Goal: Information Seeking & Learning: Check status

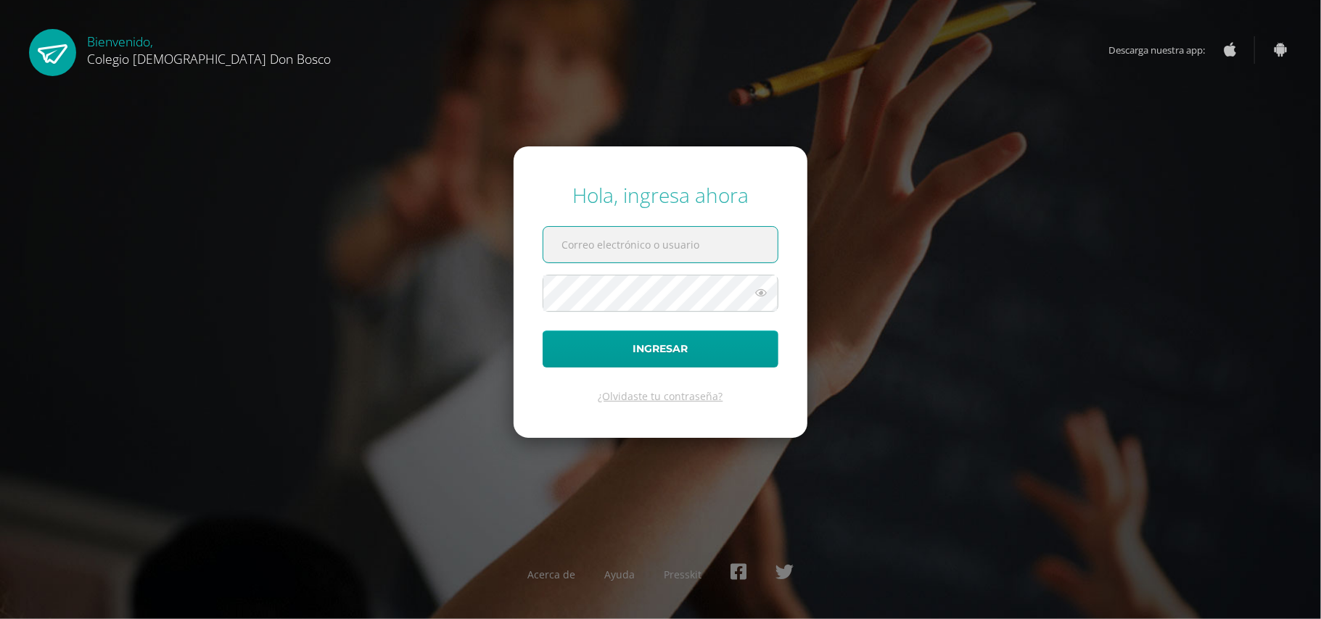
click at [627, 255] on input "text" at bounding box center [660, 245] width 234 height 36
click at [706, 248] on input "text" at bounding box center [660, 245] width 234 height 36
type input "8"
type input "guicellstacey@gmail.com"
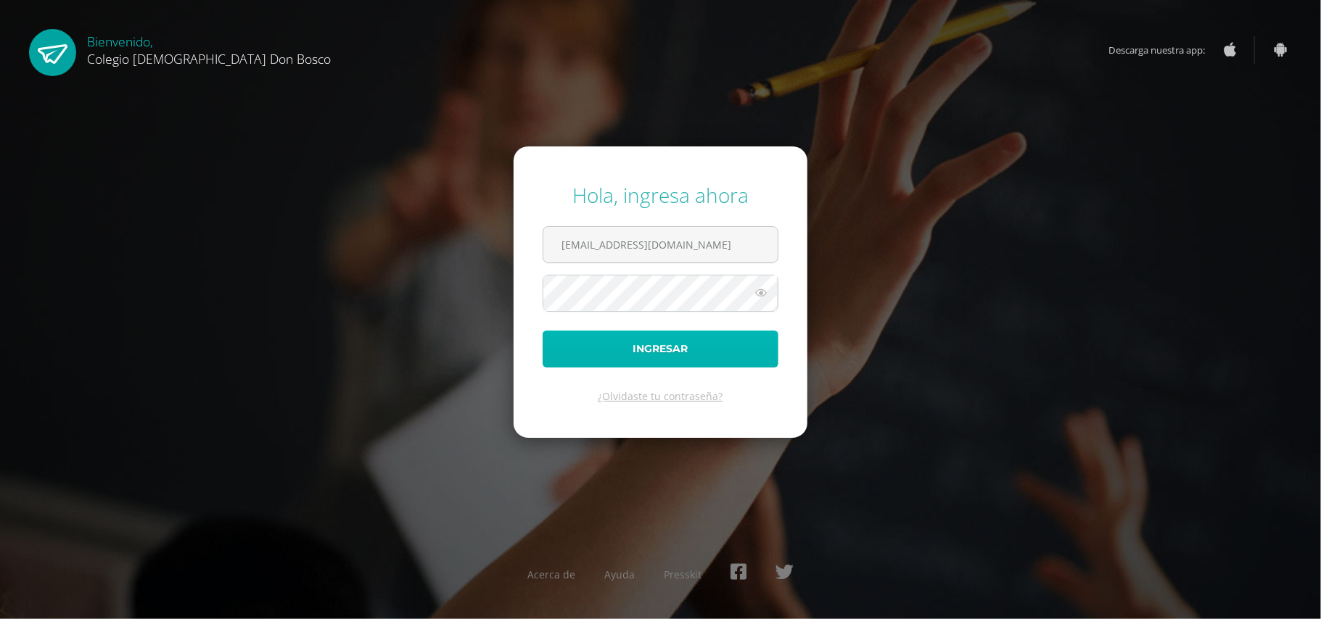
click at [659, 345] on button "Ingresar" at bounding box center [661, 349] width 236 height 37
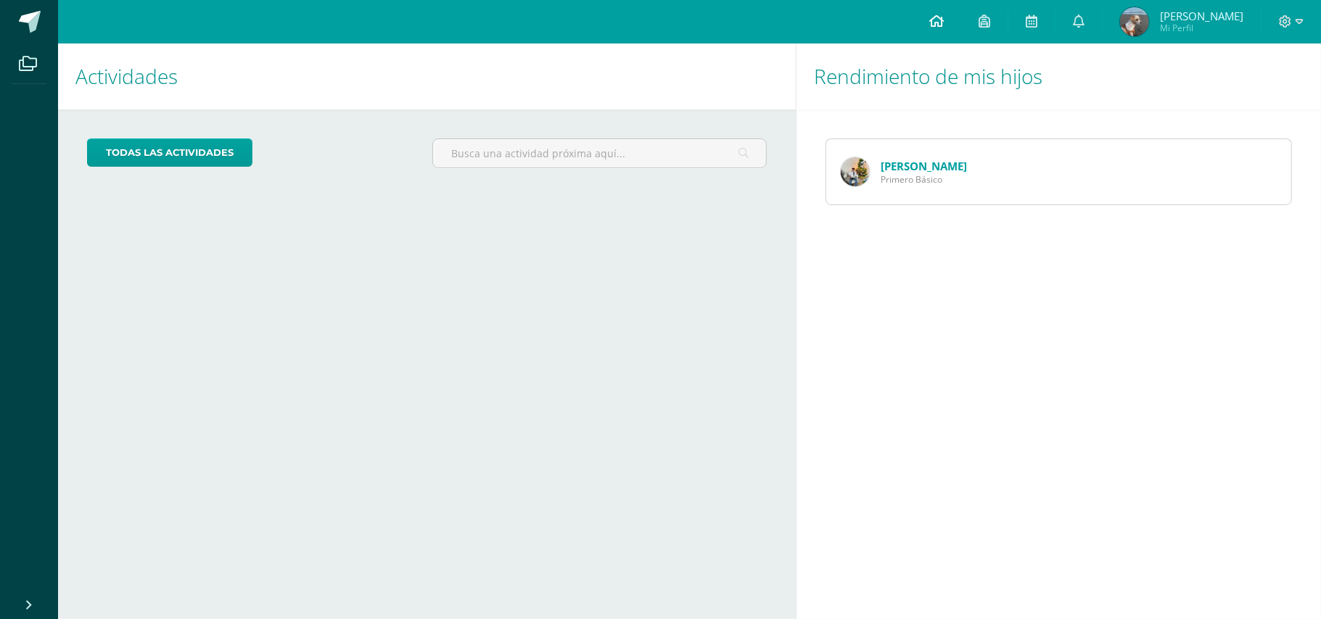
click at [944, 20] on icon at bounding box center [936, 21] width 15 height 13
click at [917, 162] on link "[PERSON_NAME]" at bounding box center [924, 166] width 86 height 15
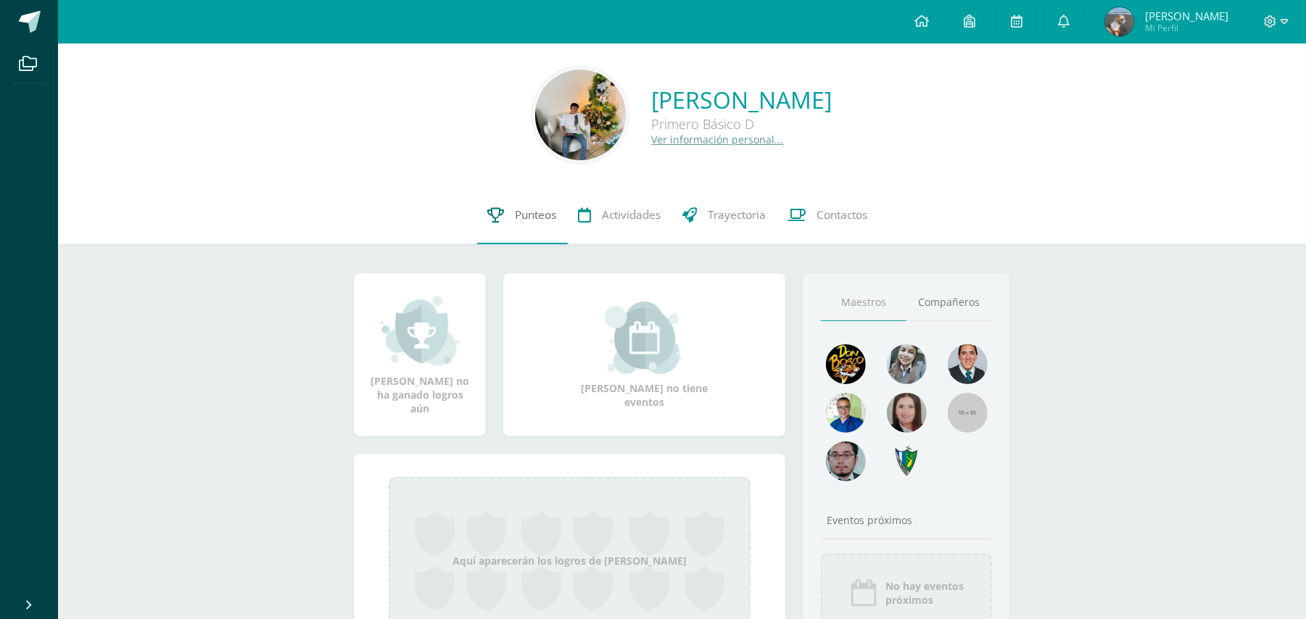
click at [518, 199] on link "Punteos" at bounding box center [522, 215] width 91 height 58
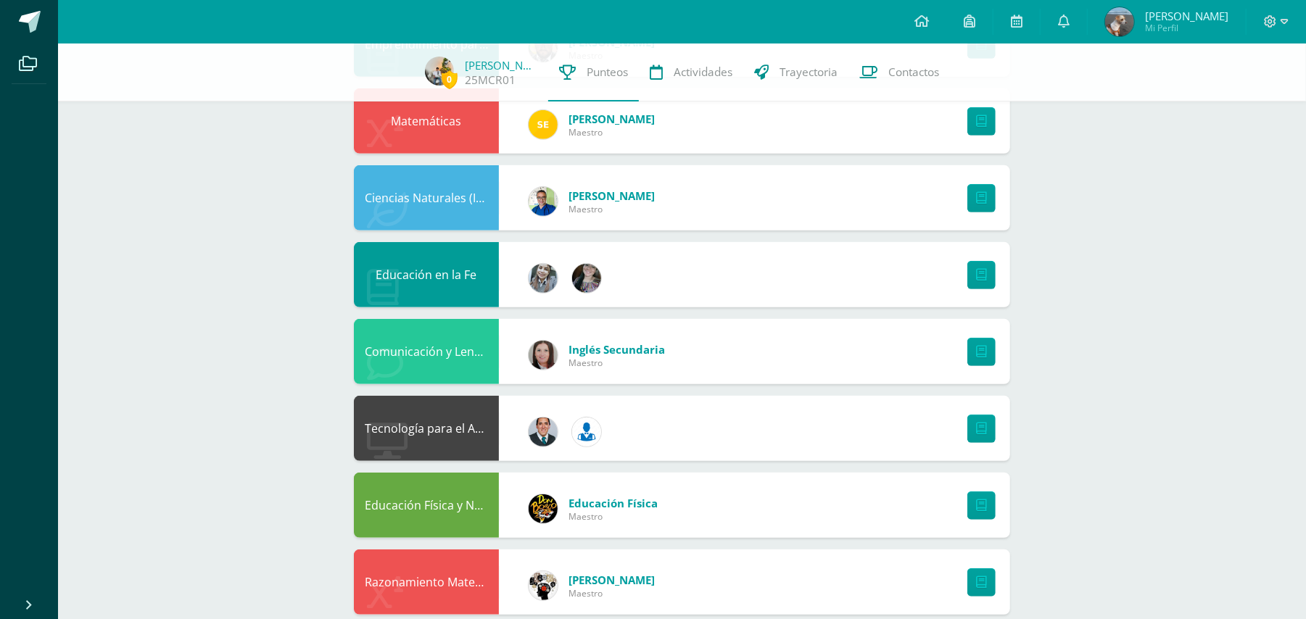
scroll to position [459, 0]
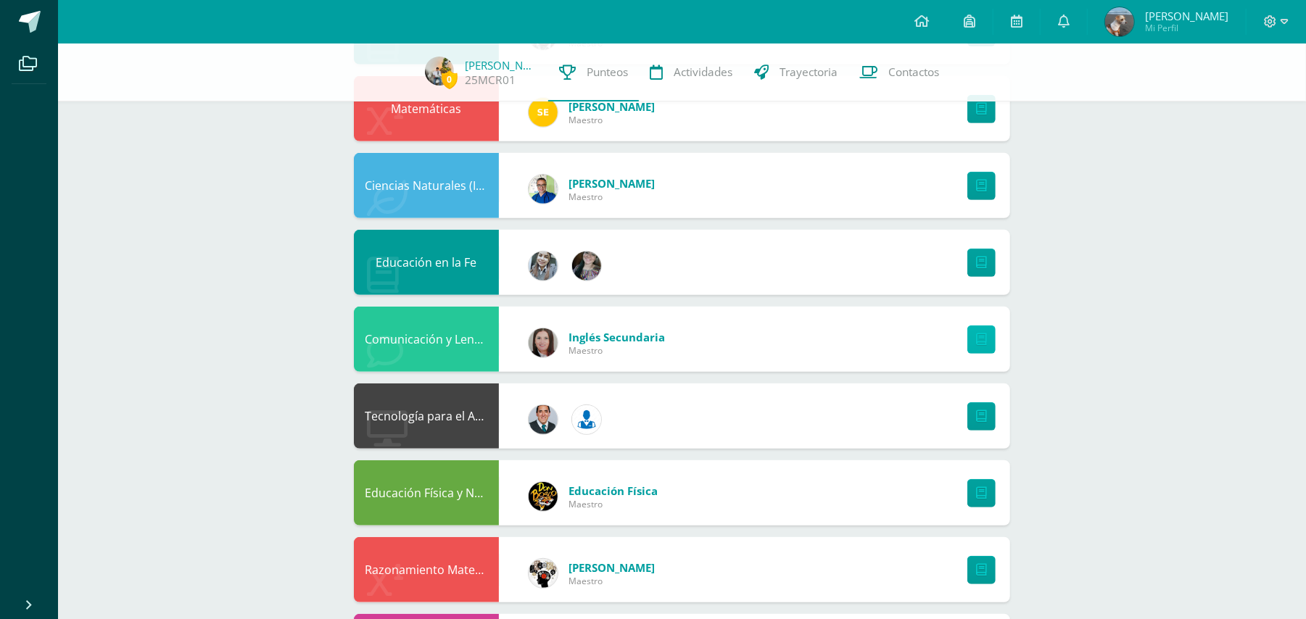
click at [981, 338] on icon at bounding box center [981, 340] width 11 height 12
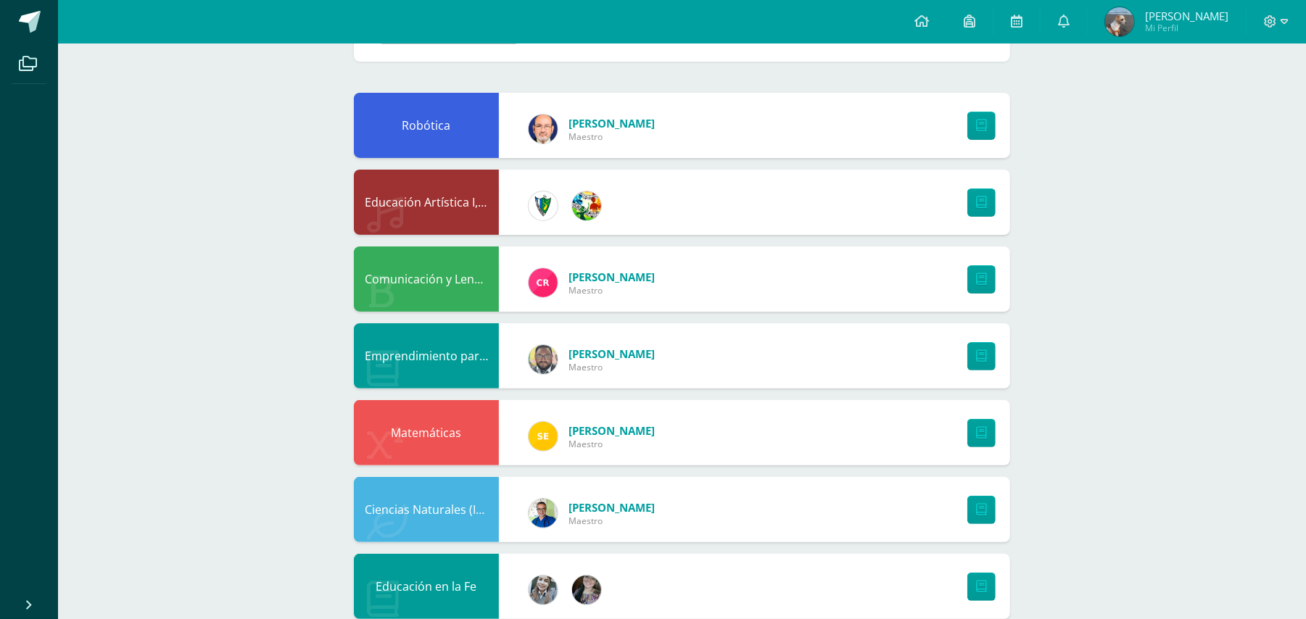
scroll to position [0, 0]
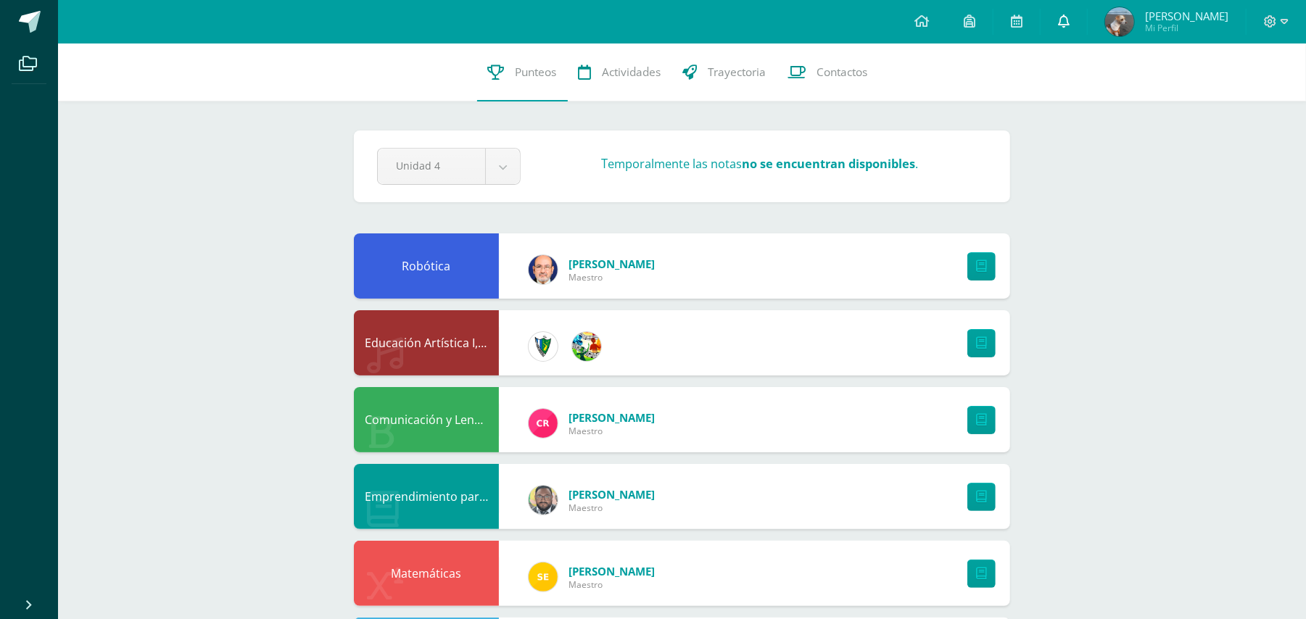
click at [1087, 15] on link at bounding box center [1064, 22] width 46 height 44
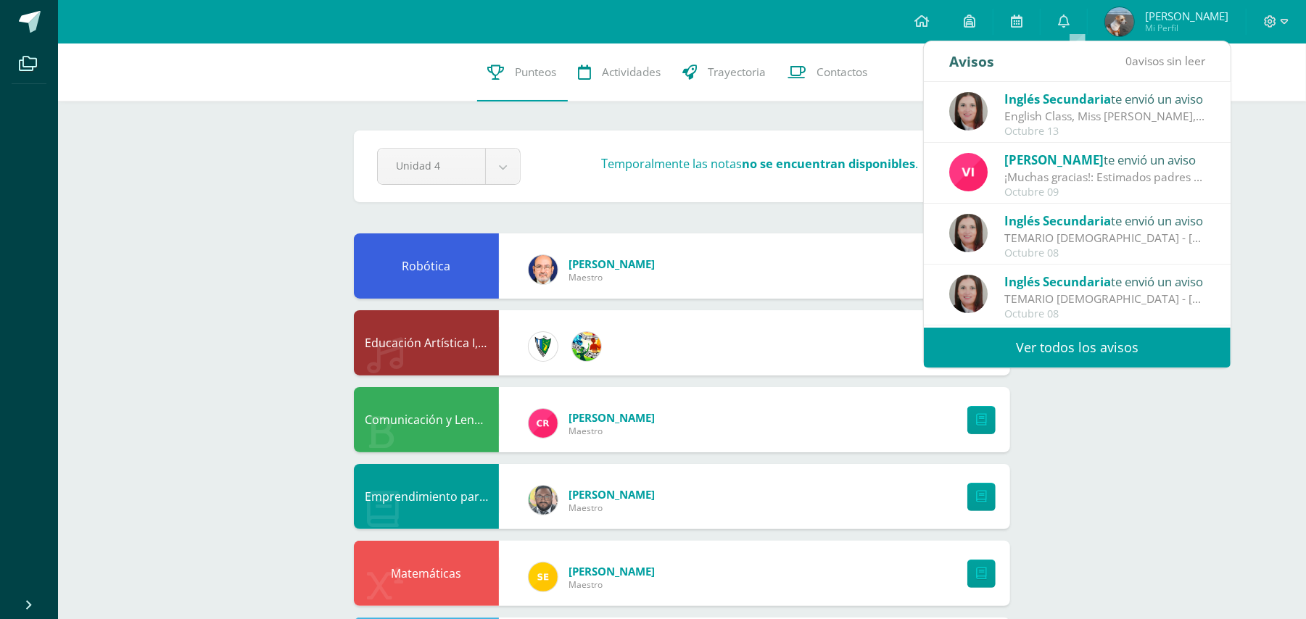
click at [1060, 96] on span "Inglés Secundaria" at bounding box center [1058, 99] width 107 height 17
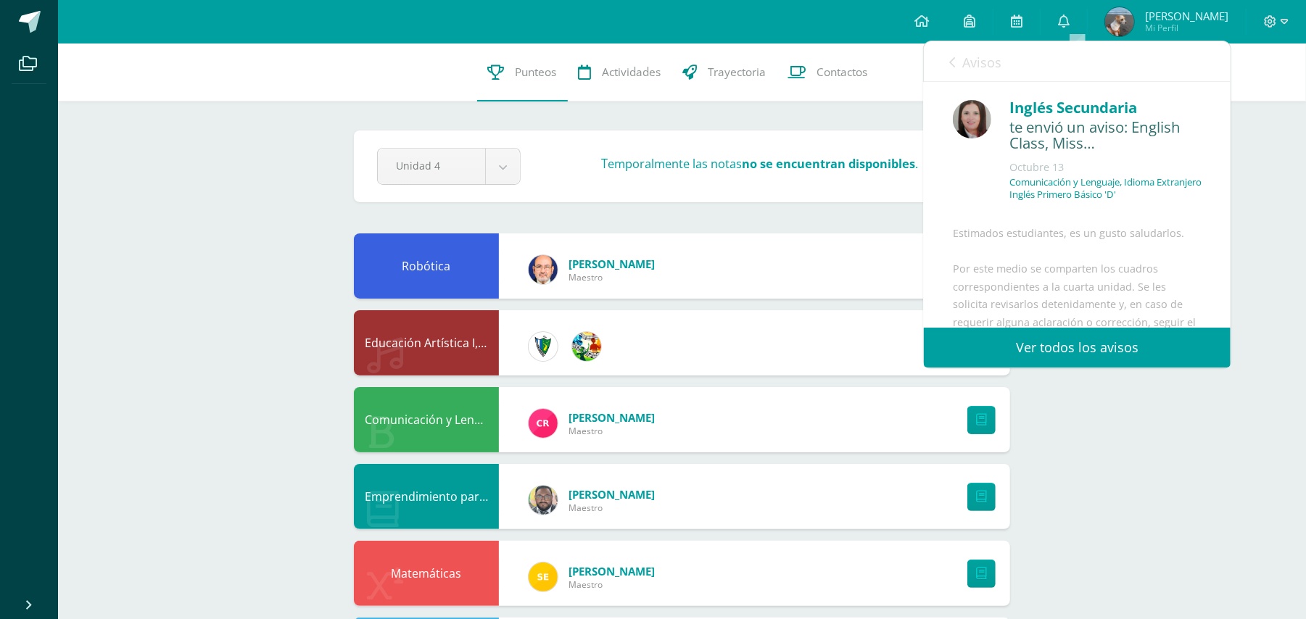
click at [1053, 341] on link "Ver todos los avisos" at bounding box center [1077, 348] width 307 height 40
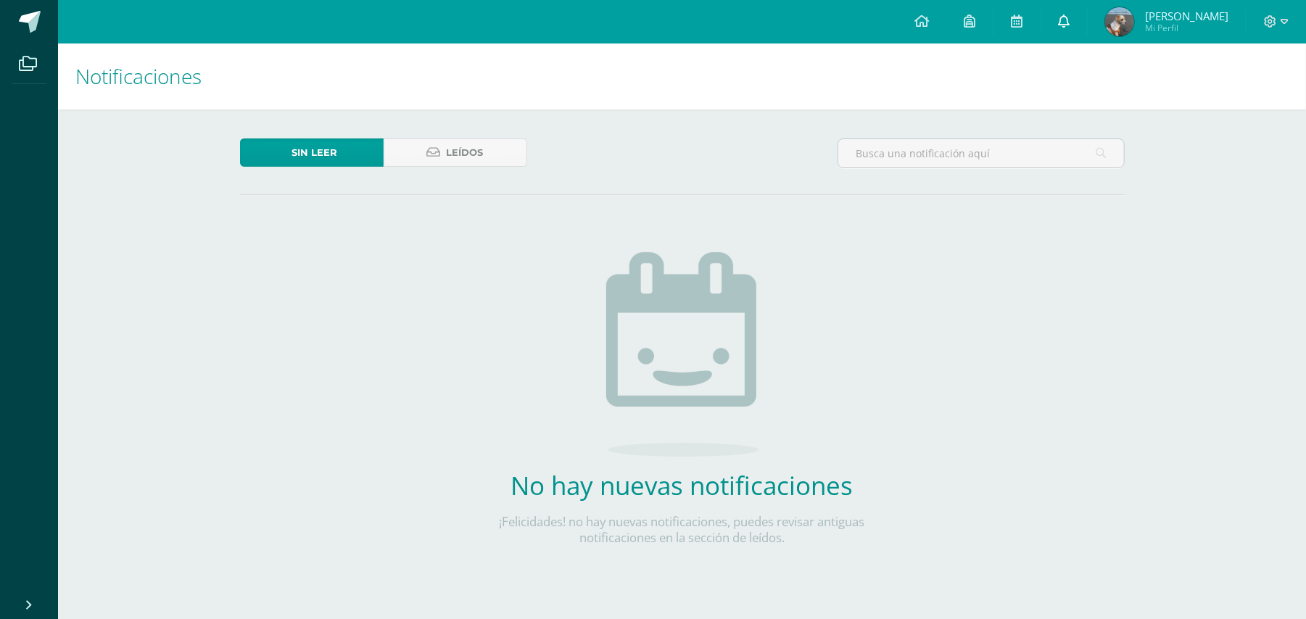
click at [1070, 18] on icon at bounding box center [1064, 21] width 12 height 13
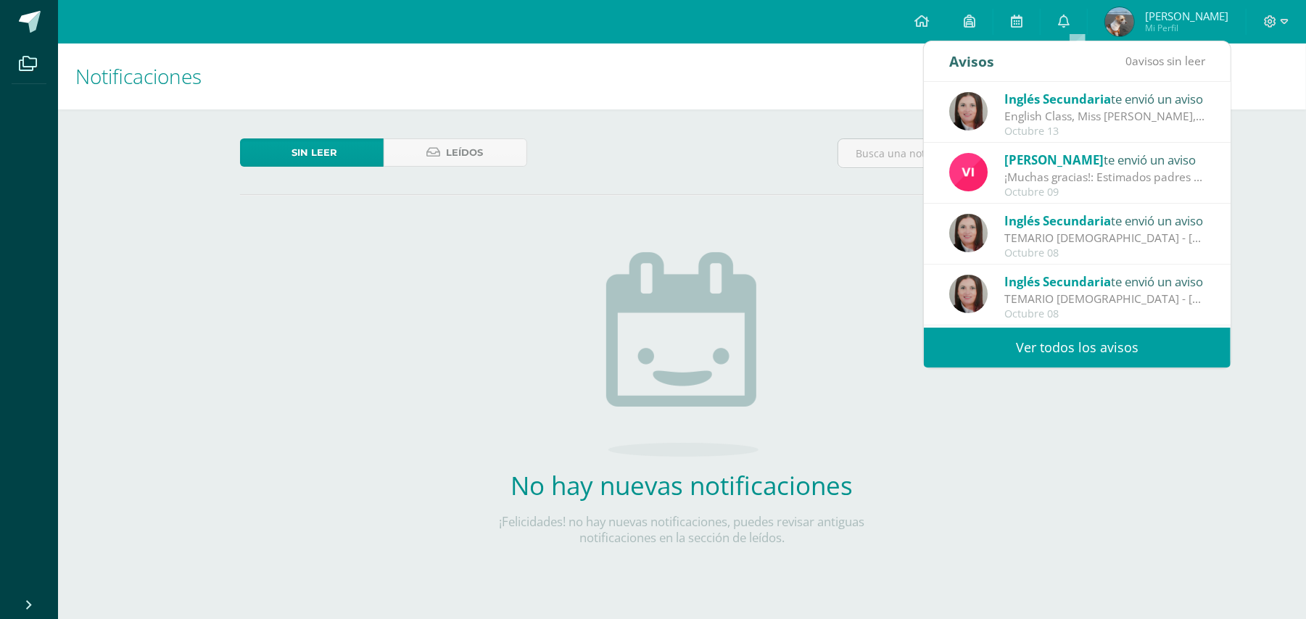
click at [1065, 103] on span "Inglés Secundaria" at bounding box center [1058, 99] width 107 height 17
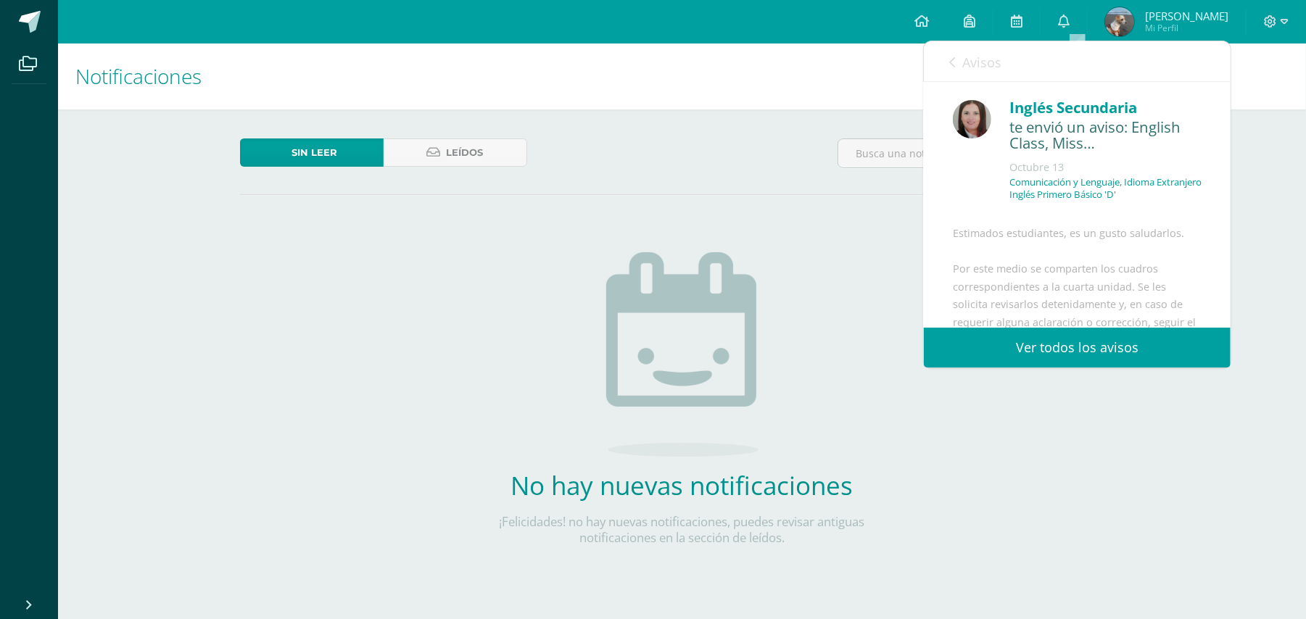
click at [1065, 335] on link "Ver todos los avisos" at bounding box center [1077, 348] width 307 height 40
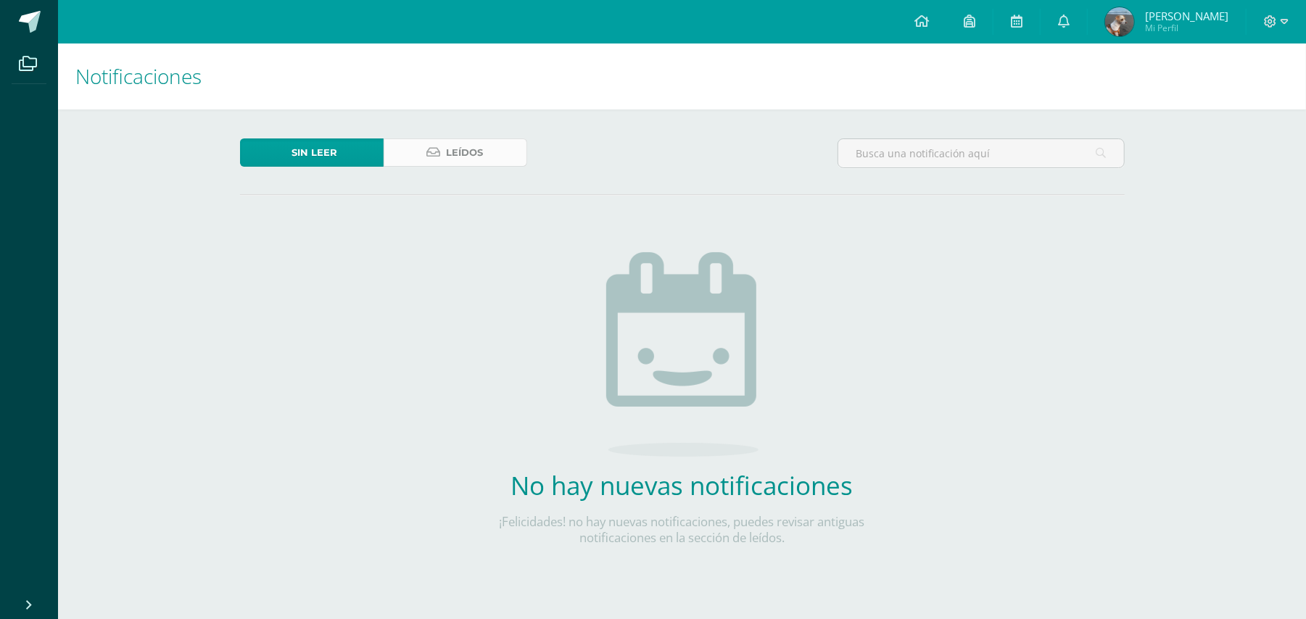
click at [469, 149] on span "Leídos" at bounding box center [465, 152] width 37 height 27
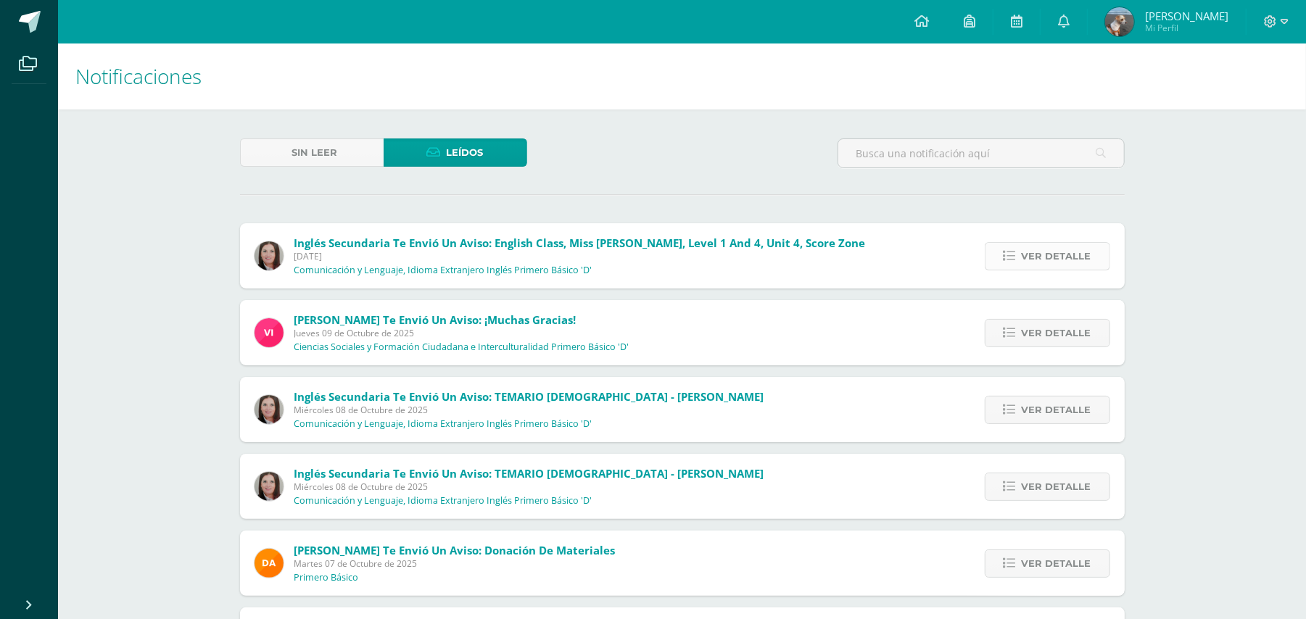
click at [1078, 260] on span "Ver detalle" at bounding box center [1057, 256] width 70 height 27
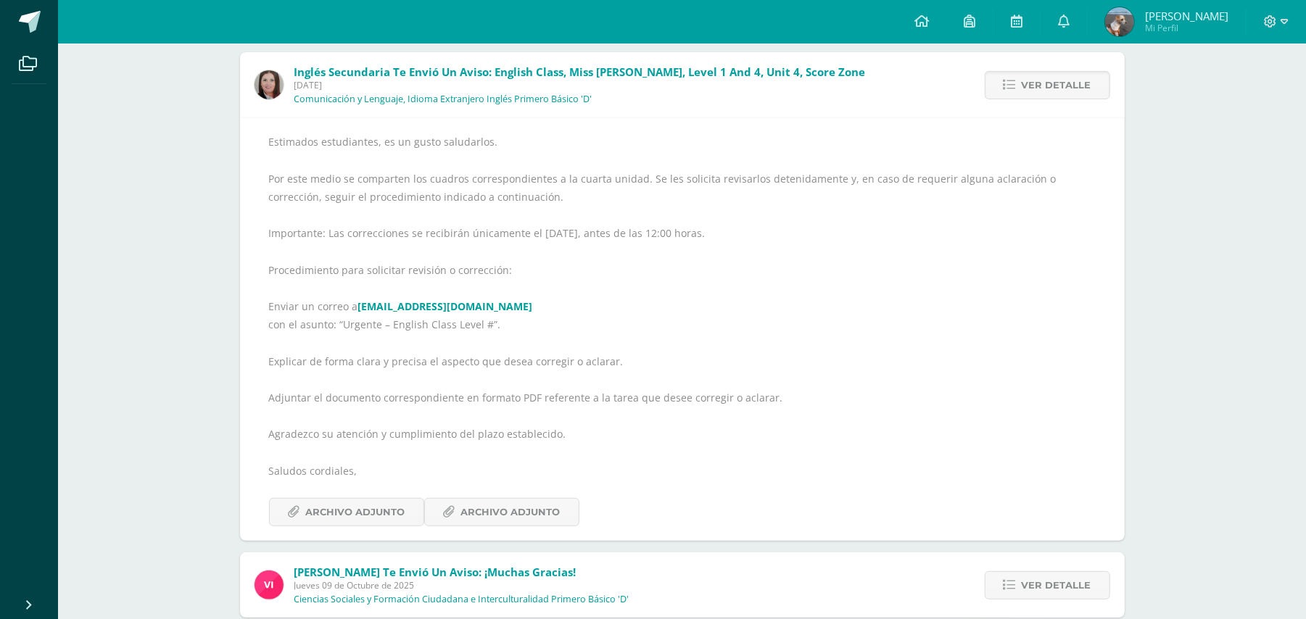
scroll to position [184, 0]
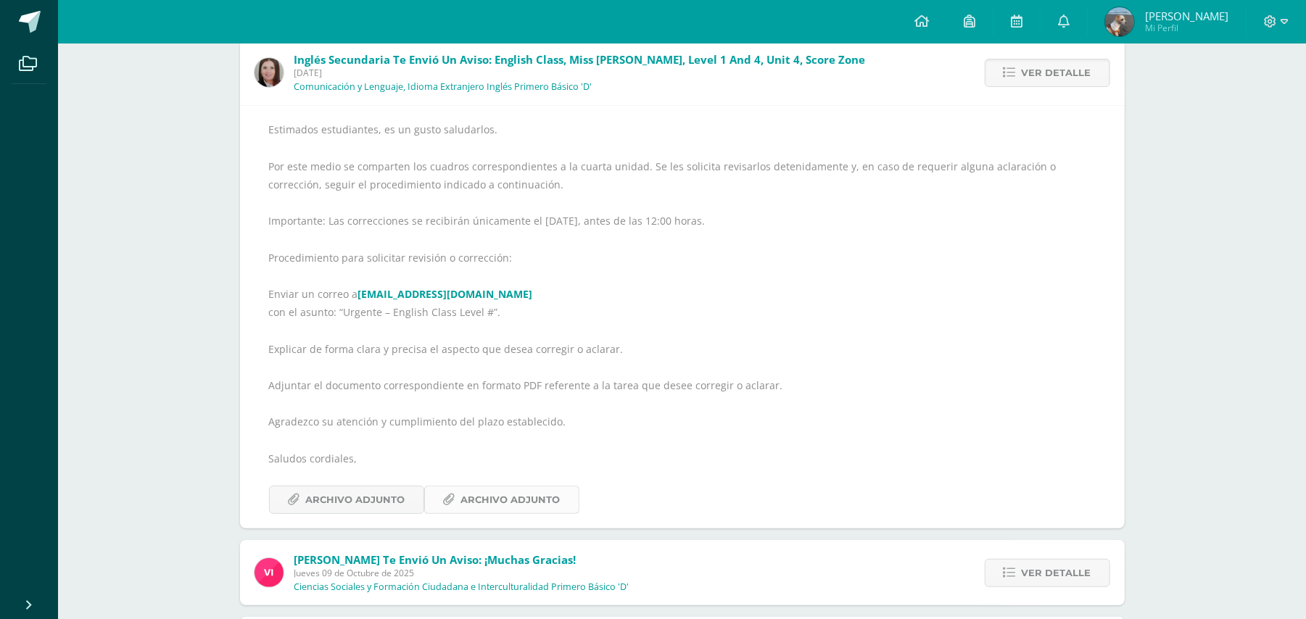
click at [497, 490] on span "Archivo Adjunto" at bounding box center [510, 500] width 99 height 27
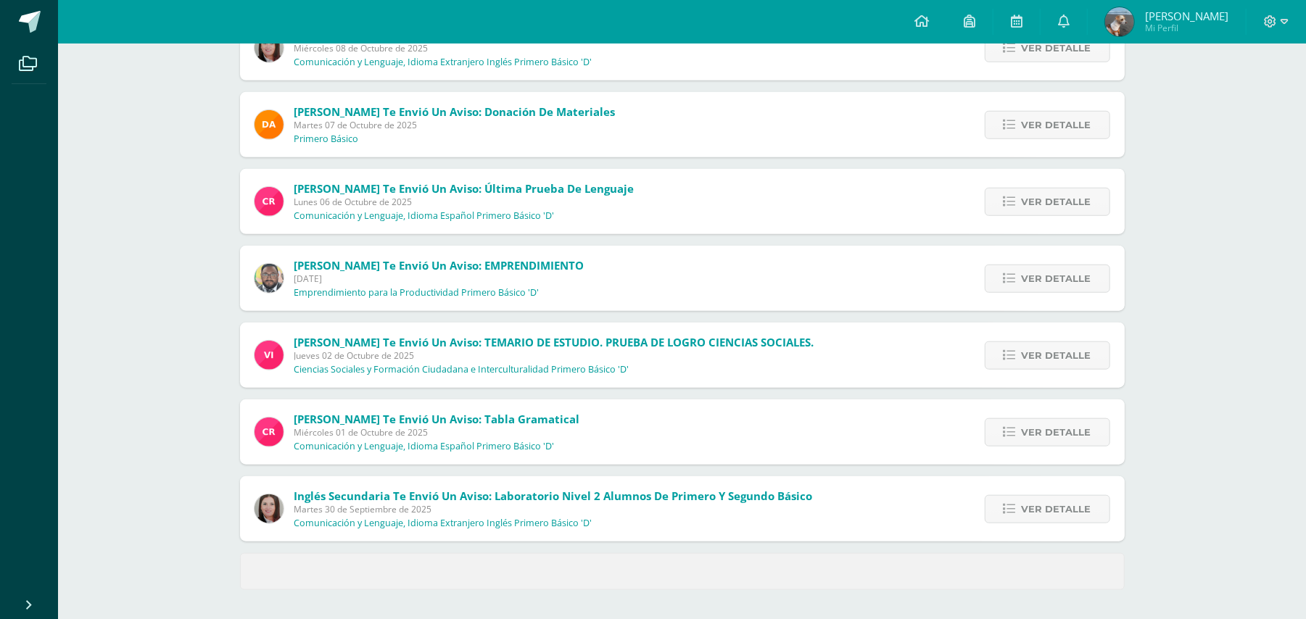
scroll to position [242, 0]
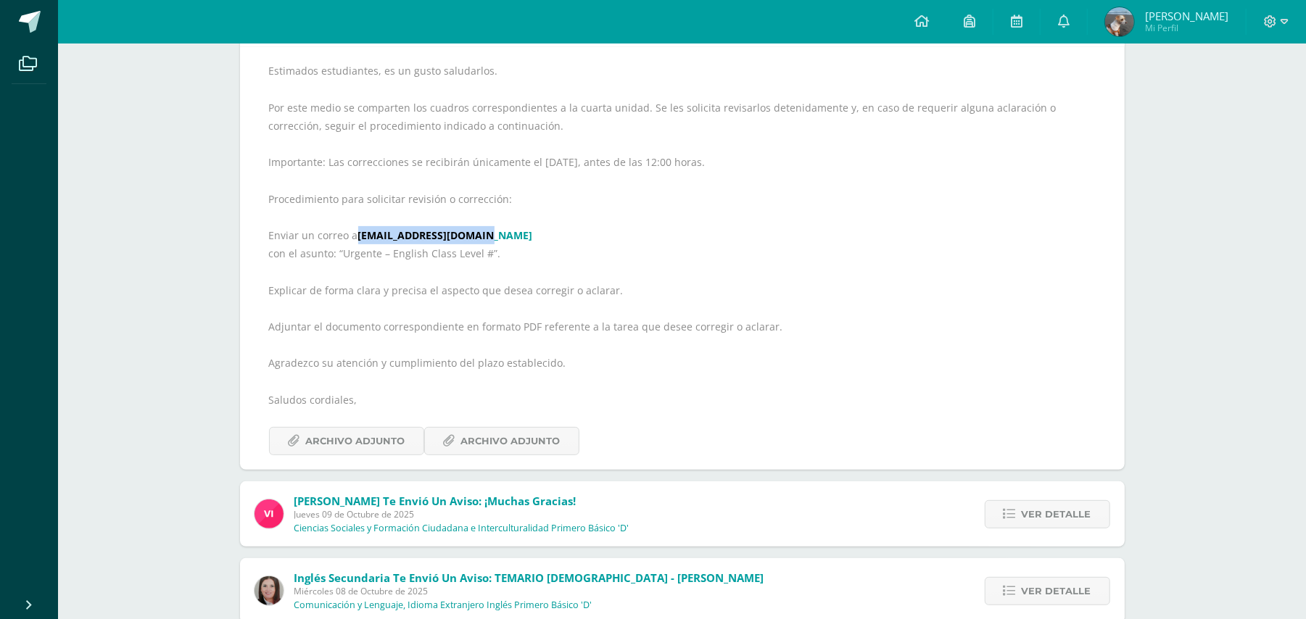
drag, startPoint x: 358, startPoint y: 226, endPoint x: 491, endPoint y: 244, distance: 134.6
click at [491, 242] on div "Estimados estudiantes, es un gusto saludarlos. Por este medio se comparten los …" at bounding box center [682, 259] width 827 height 394
copy link "kmejia@donbosco.edu.gt"
click at [1097, 215] on div "Estimados estudiantes, es un gusto saludarlos. Por este medio se comparten los …" at bounding box center [682, 258] width 885 height 424
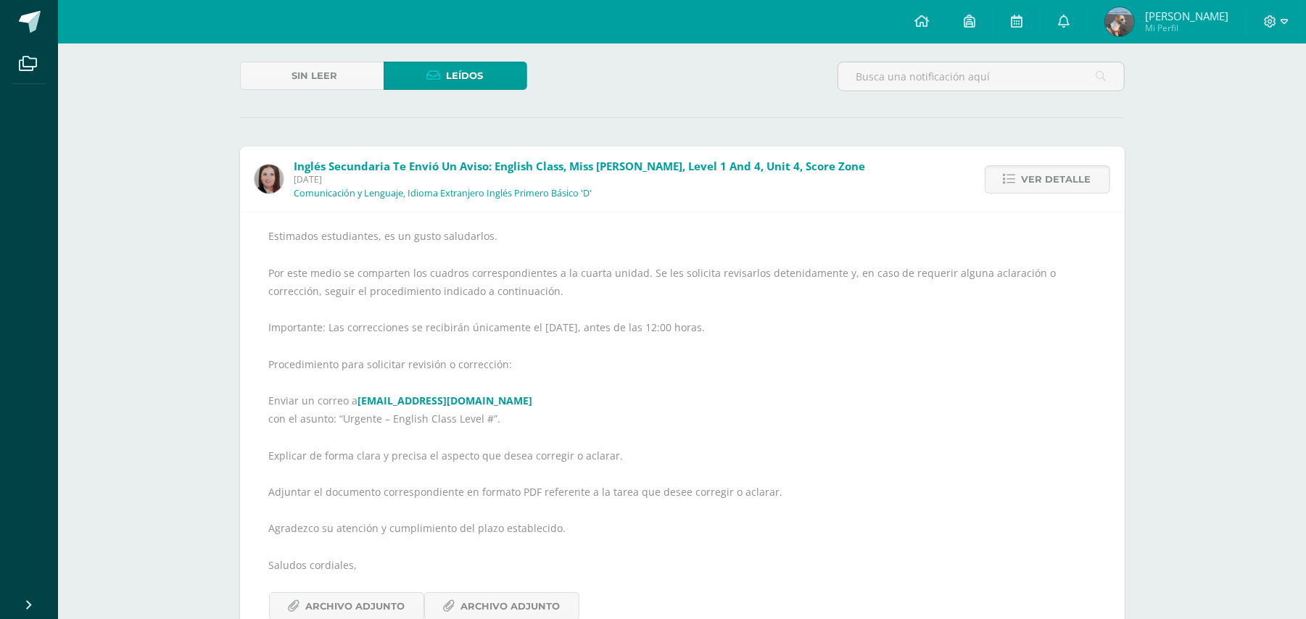
scroll to position [0, 0]
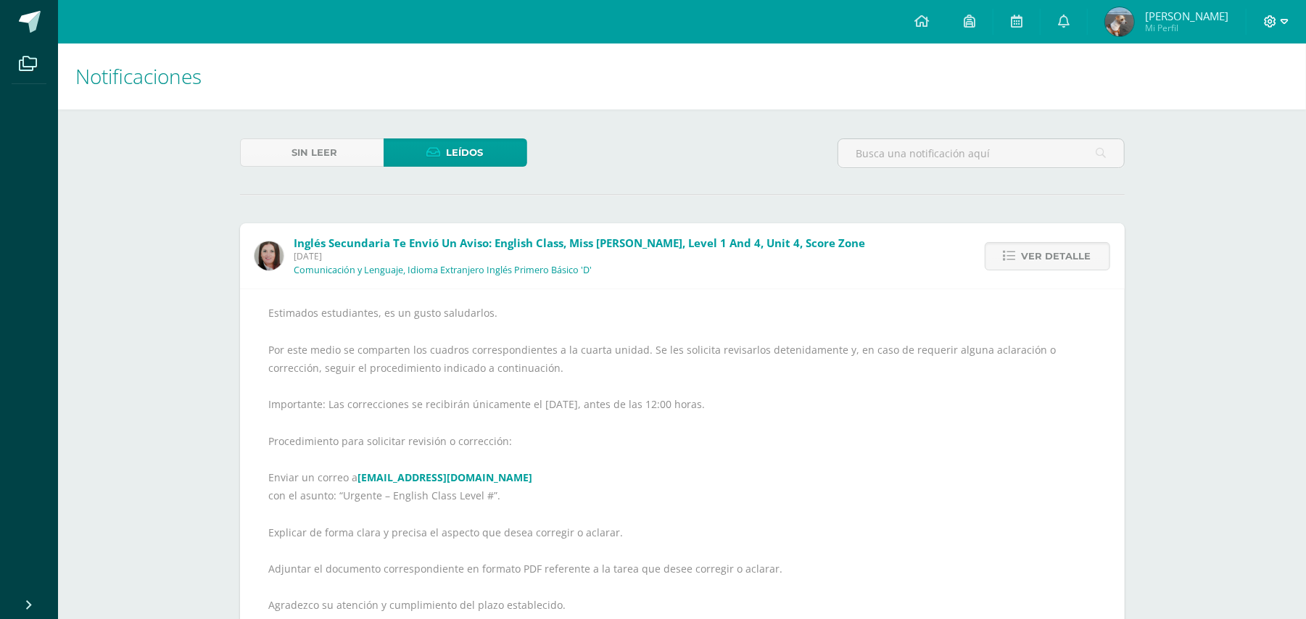
click at [1272, 22] on icon at bounding box center [1270, 21] width 13 height 13
click at [1245, 94] on span "Cerrar sesión" at bounding box center [1239, 99] width 65 height 14
